Goal: Transaction & Acquisition: Purchase product/service

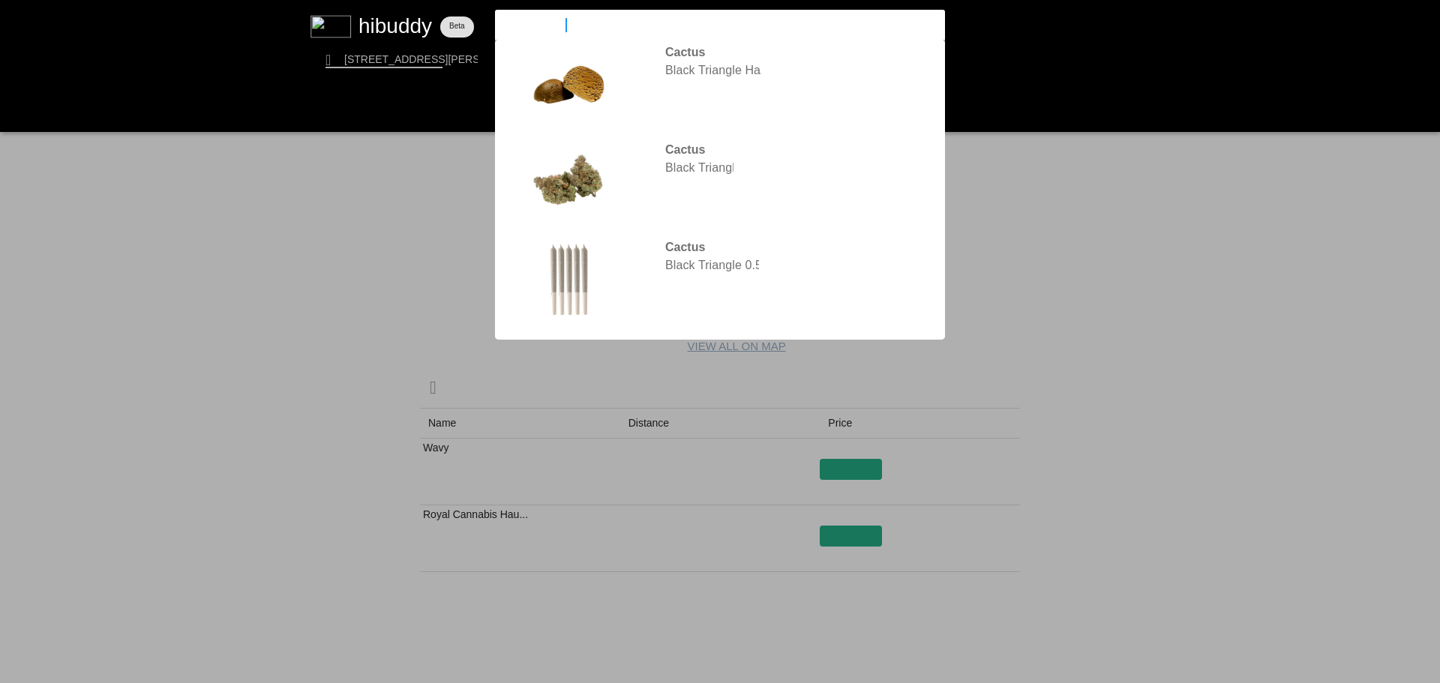
click at [571, 28] on input "cactus hash" at bounding box center [707, 25] width 413 height 14
drag, startPoint x: 571, startPoint y: 28, endPoint x: 465, endPoint y: 33, distance: 105.9
click at [465, 33] on flt-glass-pane at bounding box center [720, 341] width 1440 height 683
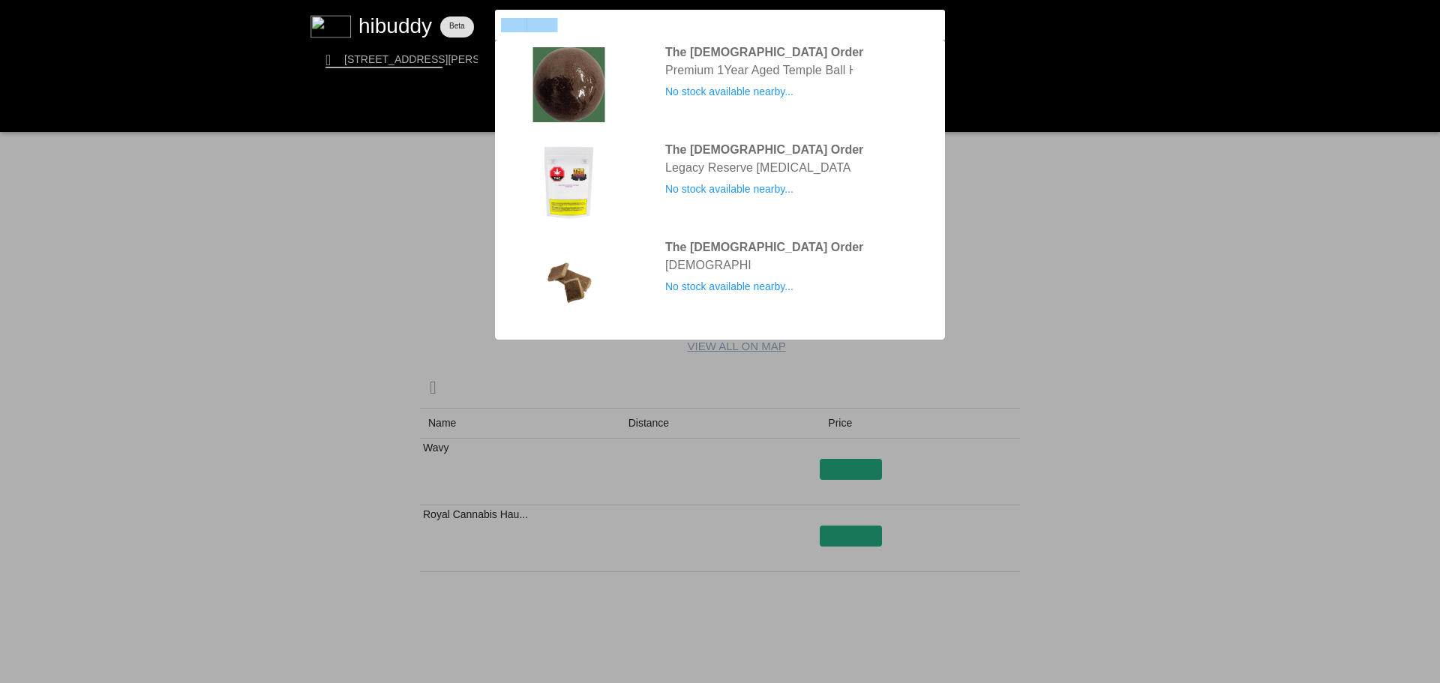
drag, startPoint x: 634, startPoint y: 32, endPoint x: 417, endPoint y: 38, distance: 216.8
click at [421, 38] on flt-glass-pane at bounding box center [720, 341] width 1440 height 683
type input "aged"
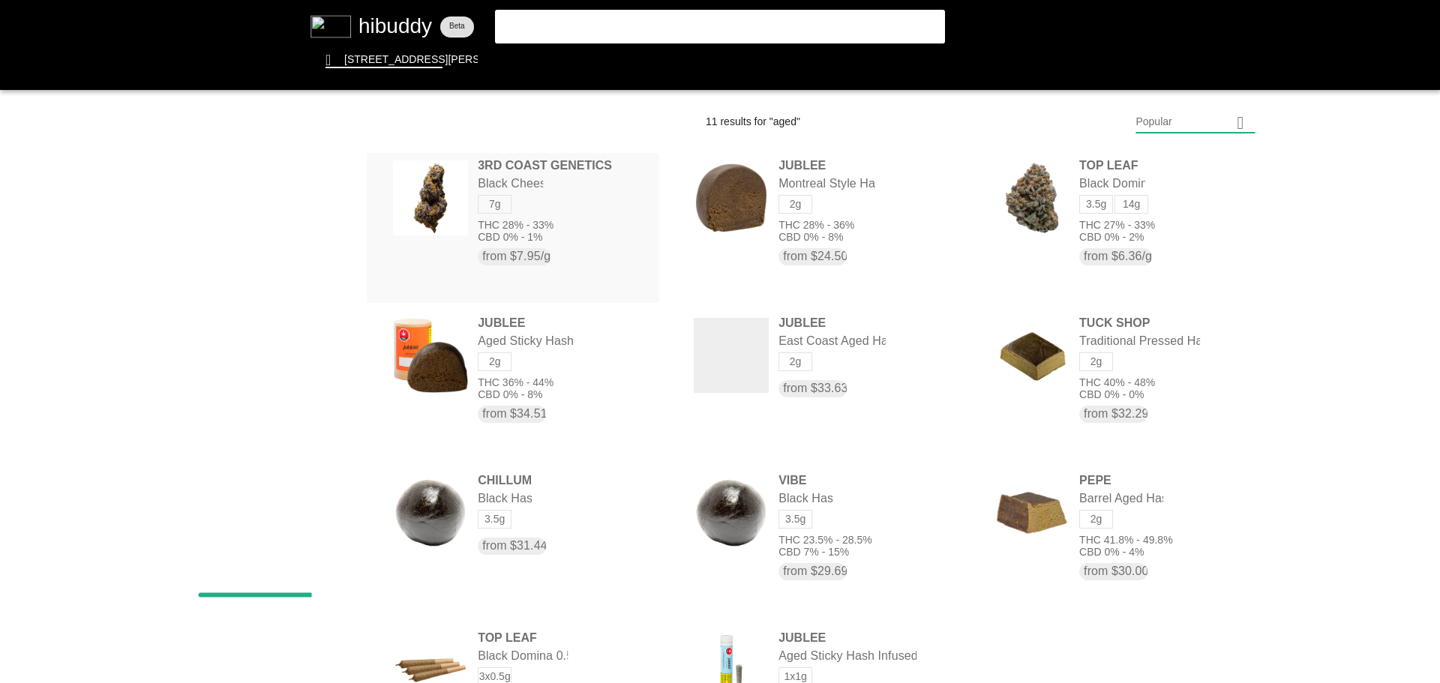
click at [553, 213] on flt-glass-pane at bounding box center [720, 341] width 1440 height 683
